Goal: Download file/media

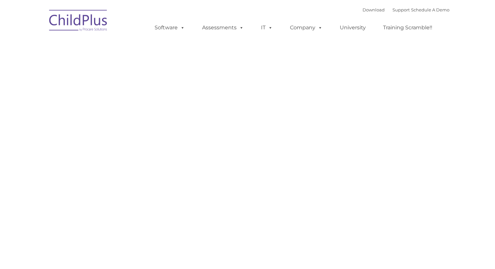
type input ""
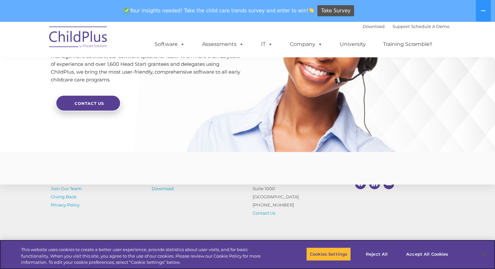
scroll to position [1584, 0]
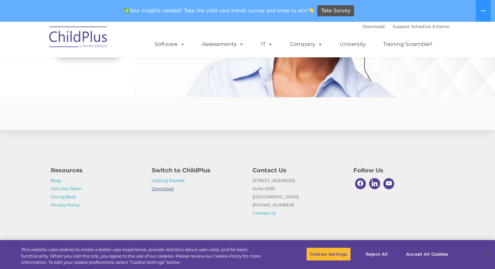
click at [164, 189] on link "Download" at bounding box center [163, 188] width 22 height 5
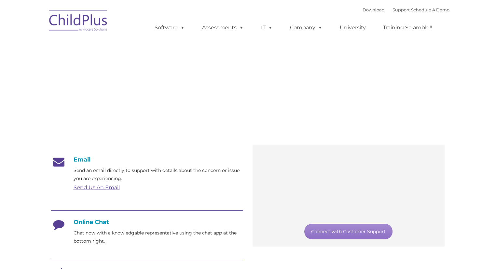
type input ""
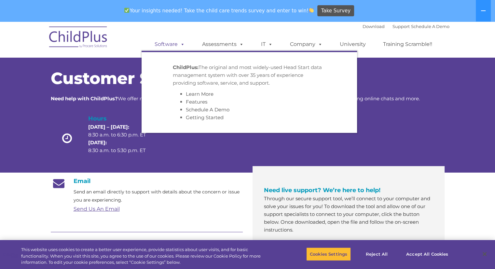
click at [169, 45] on link "Software" at bounding box center [169, 44] width 43 height 13
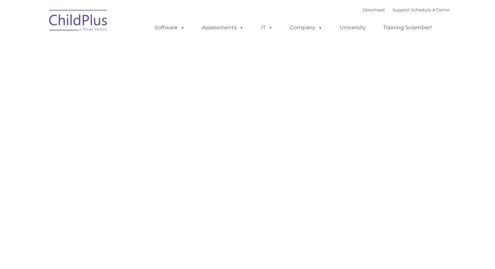
type input ""
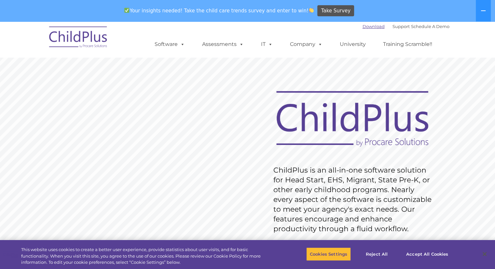
click at [362, 26] on link "Download" at bounding box center [373, 26] width 22 height 5
click at [370, 28] on link "Download" at bounding box center [373, 26] width 22 height 5
